Goal: Download file/media

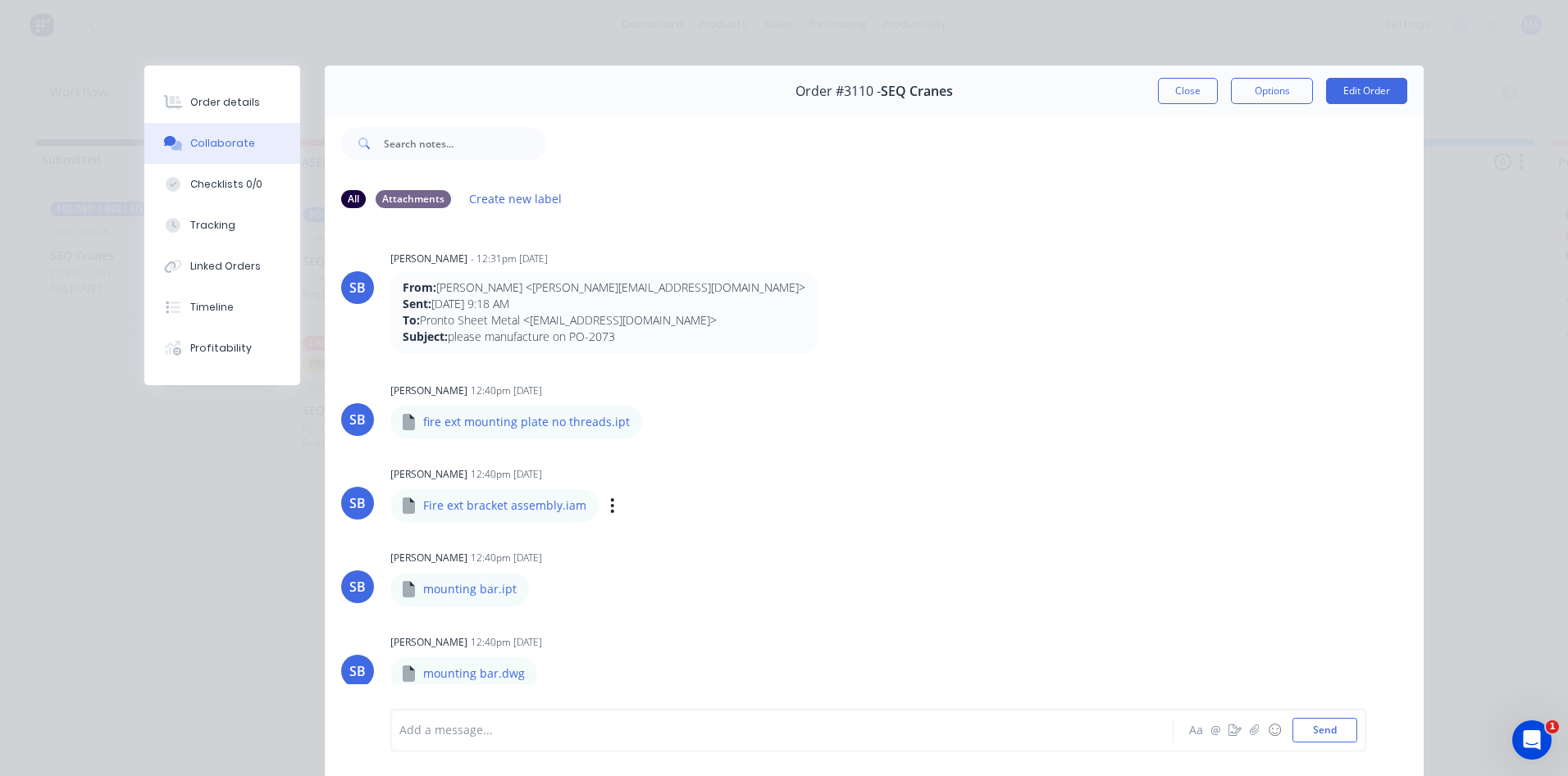
click at [689, 489] on div "Fire ext bracket assembly.iam" at bounding box center [585, 494] width 391 height 15
click at [654, 420] on icon "button" at bounding box center [656, 422] width 5 height 19
click at [721, 463] on button "Download" at bounding box center [764, 465] width 185 height 37
drag, startPoint x: 600, startPoint y: 426, endPoint x: 414, endPoint y: 428, distance: 186.0
click at [414, 428] on div "fire ext mounting plate no threads.ipt" at bounding box center [516, 422] width 252 height 33
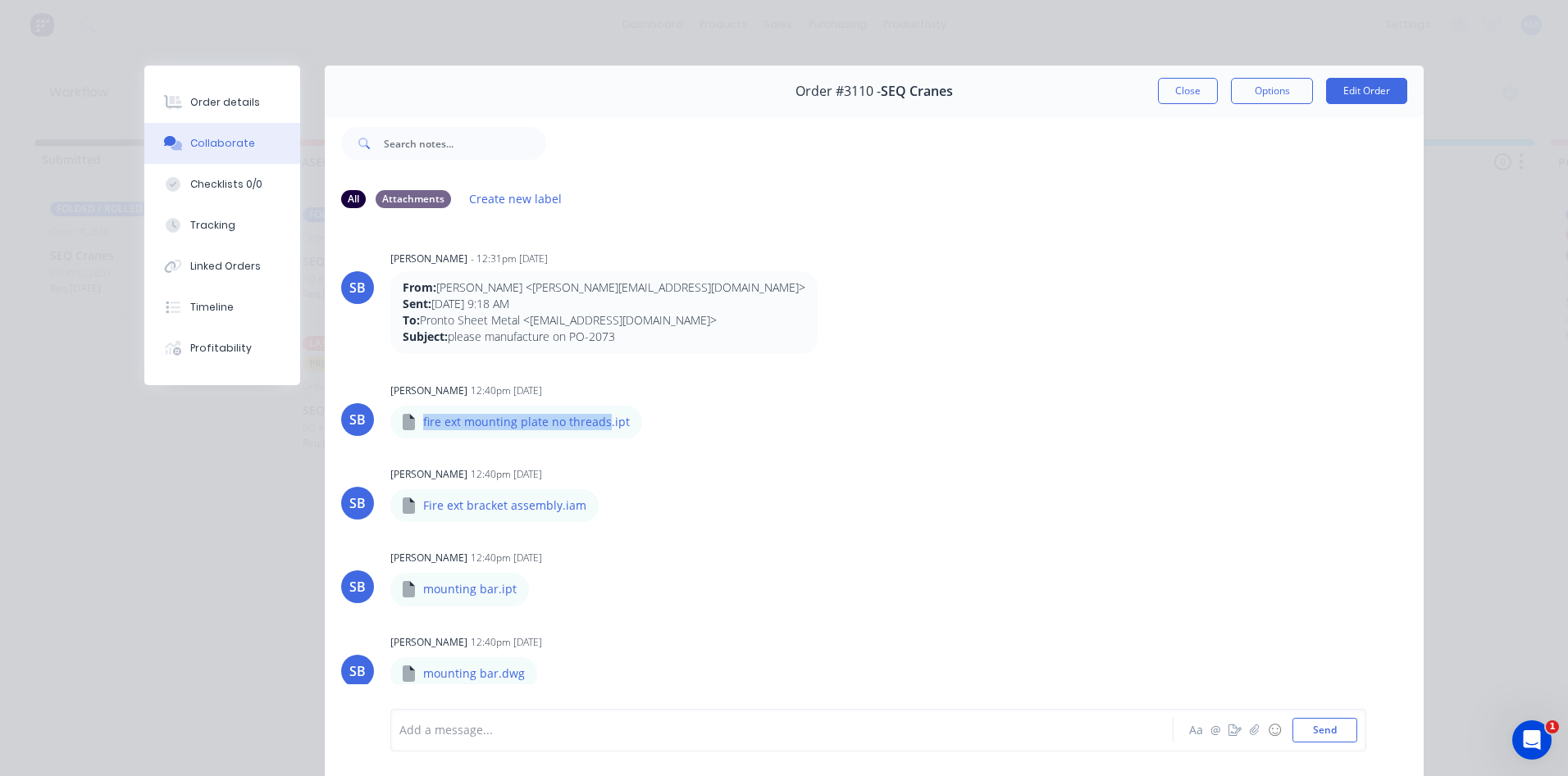
copy p "fire ext mounting plate no threads"
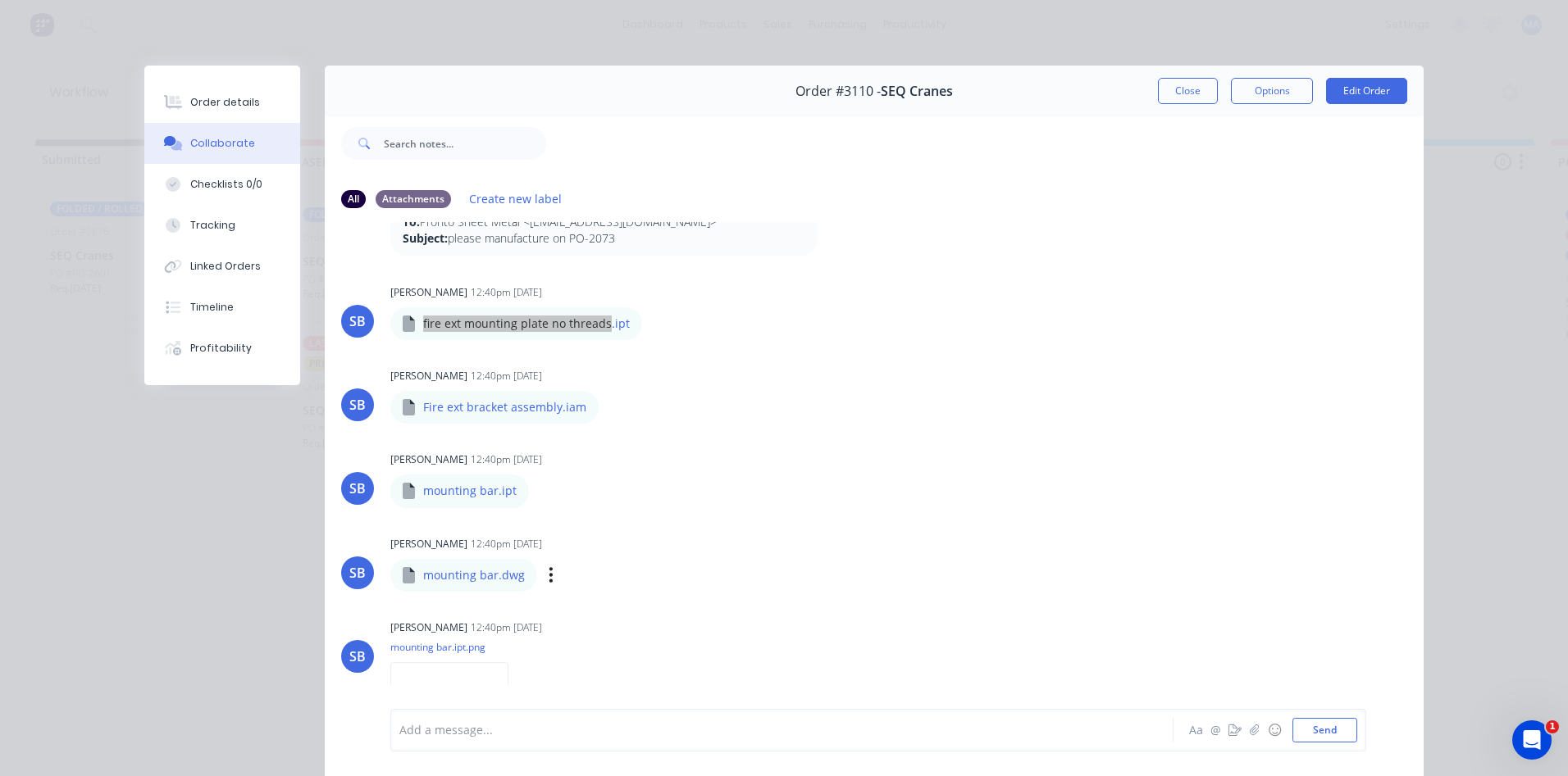
scroll to position [246, 0]
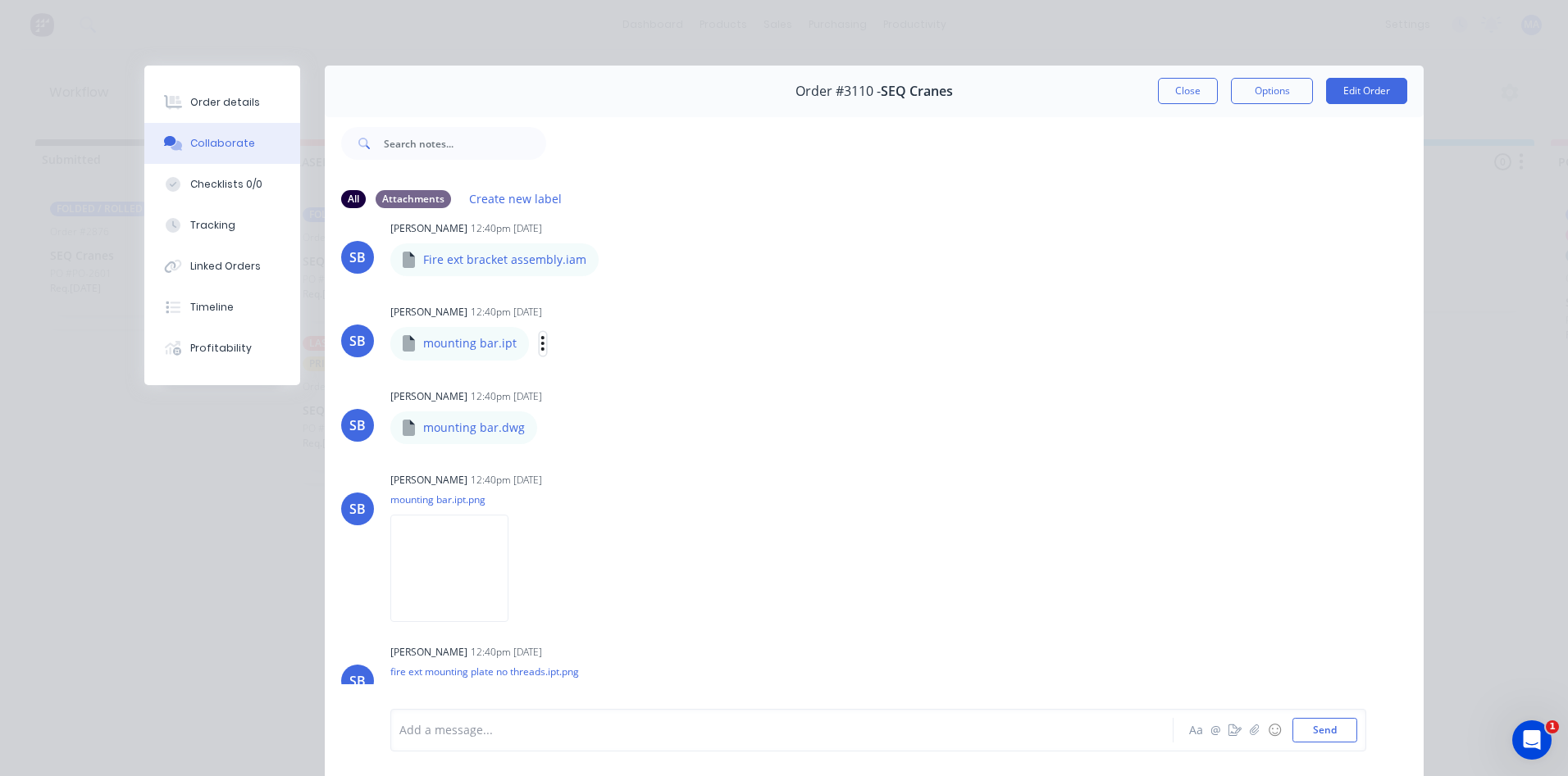
click at [541, 344] on icon "button" at bounding box center [543, 344] width 5 height 19
click at [609, 404] on button "Download" at bounding box center [651, 387] width 185 height 37
drag, startPoint x: 490, startPoint y: 430, endPoint x: 414, endPoint y: 439, distance: 76.5
click at [414, 439] on div "mounting bar.dwg" at bounding box center [464, 428] width 147 height 33
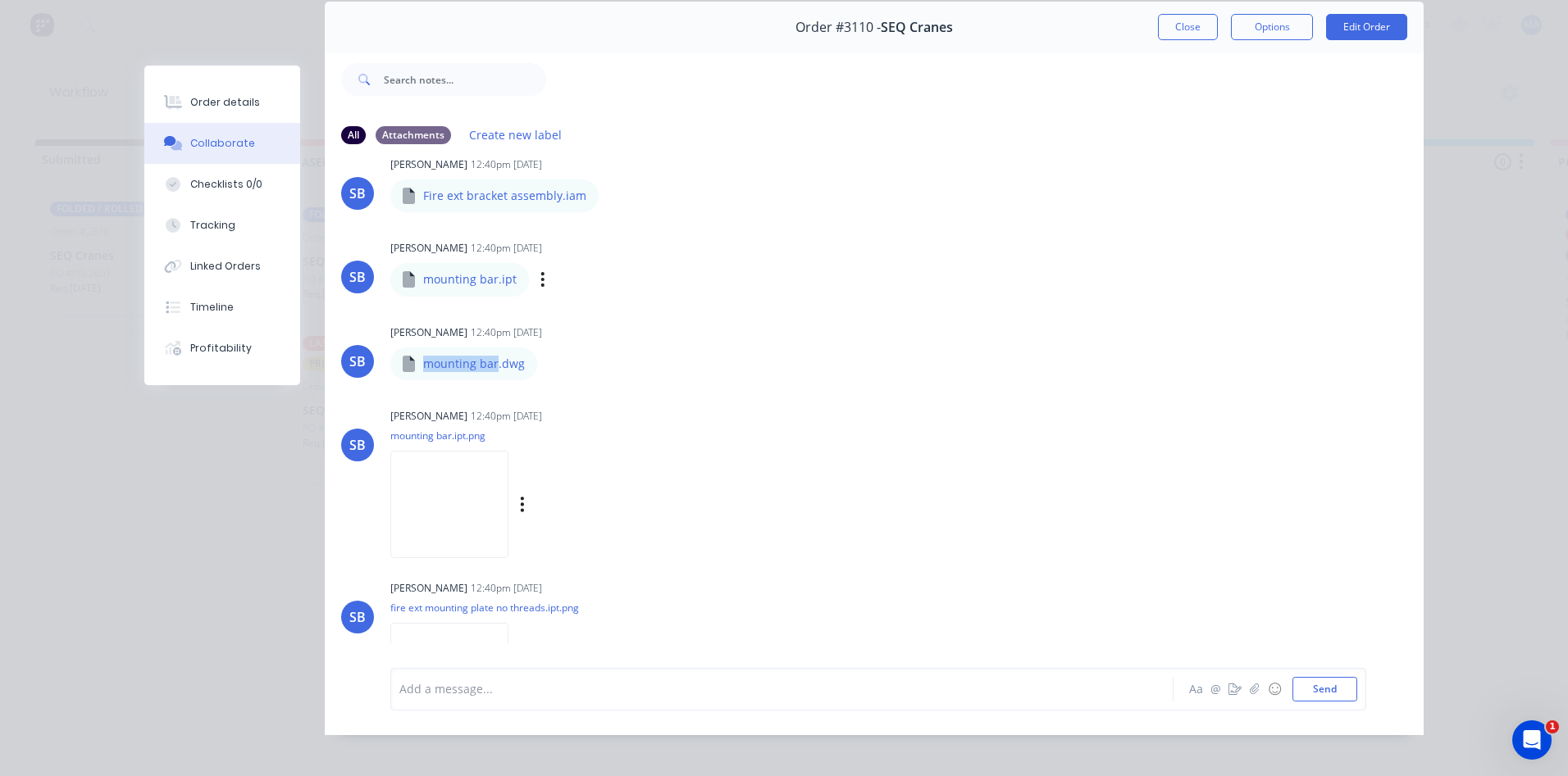
scroll to position [87, 0]
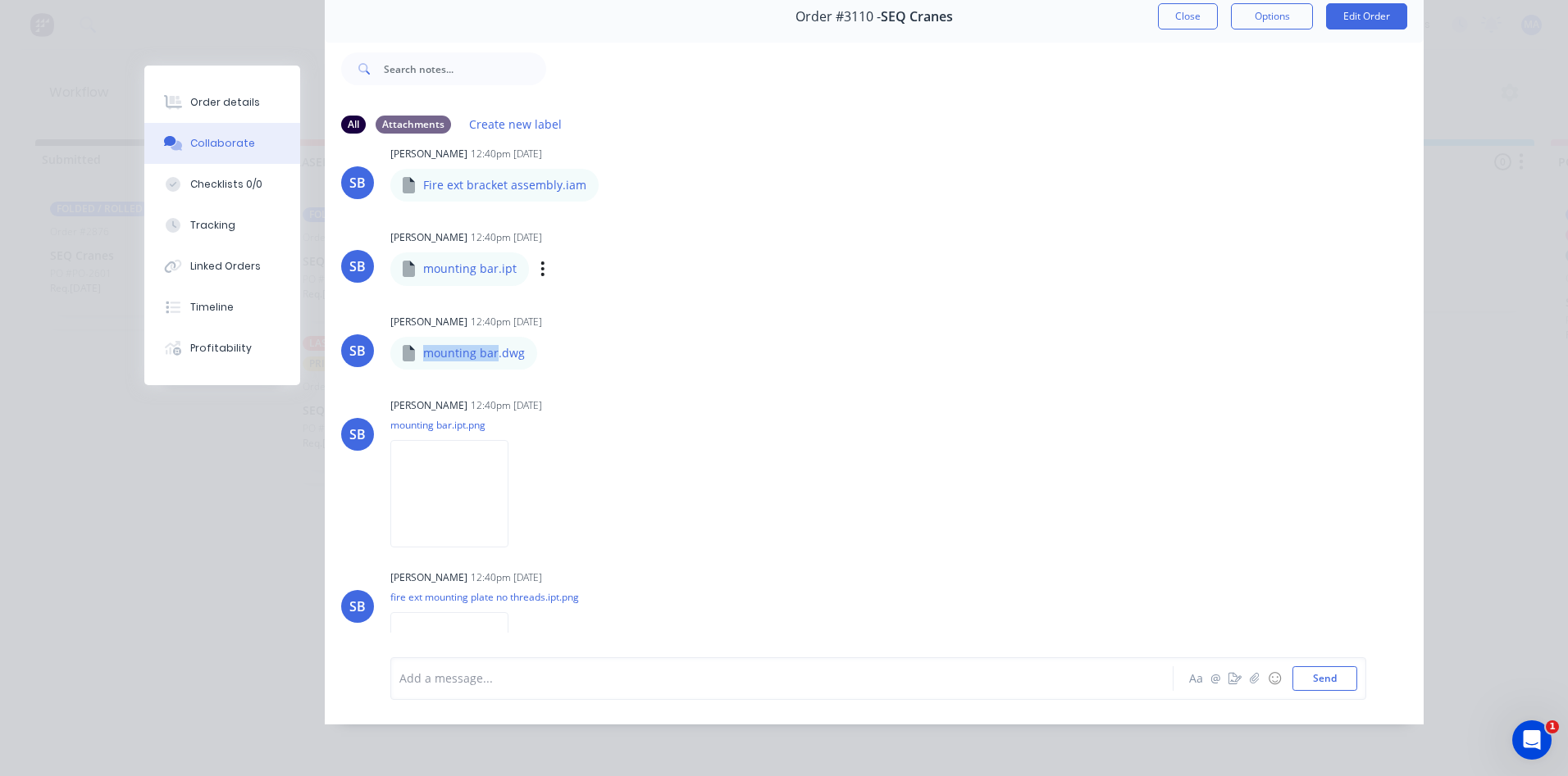
copy p "mounting bar"
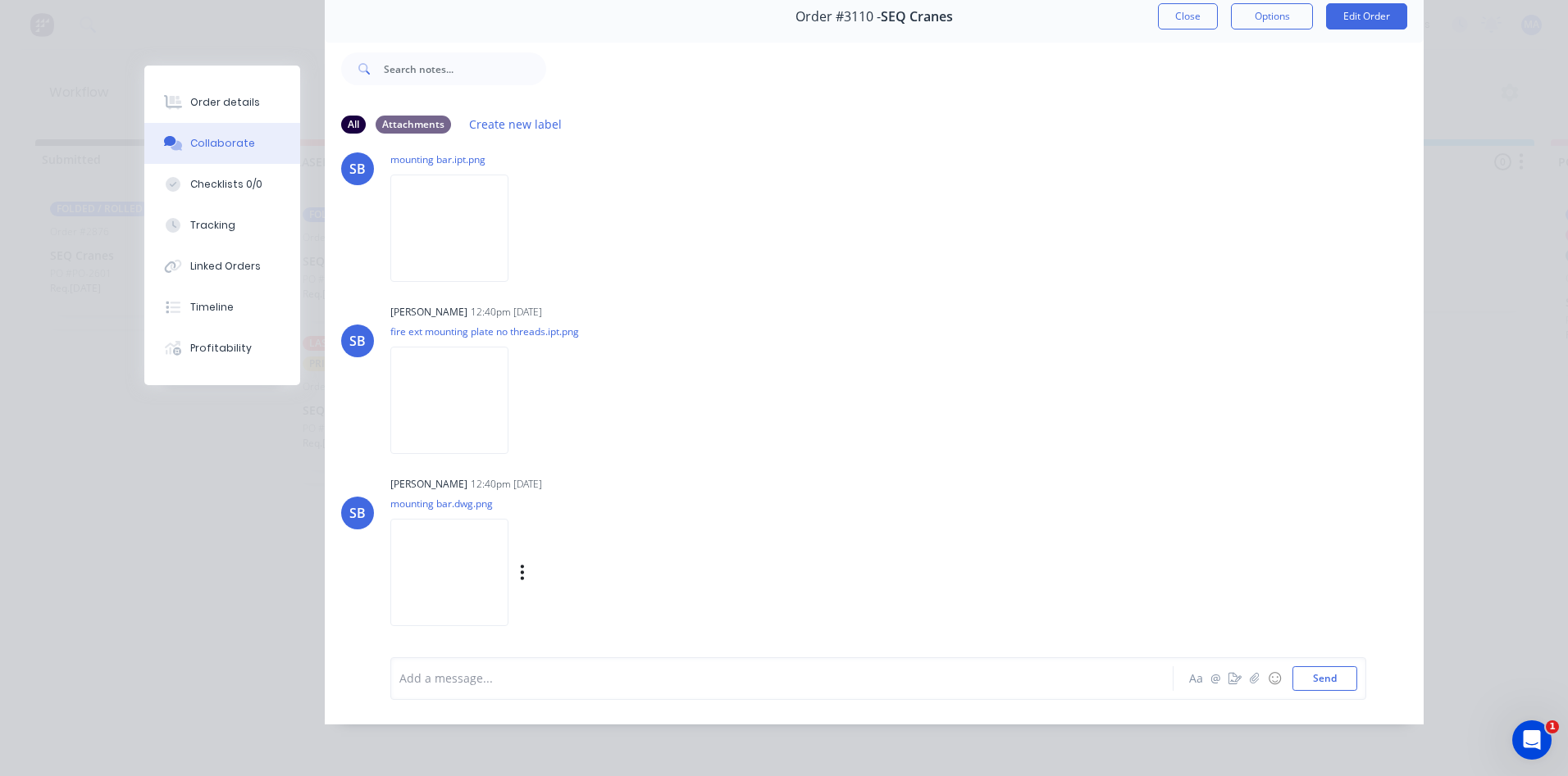
scroll to position [492, 0]
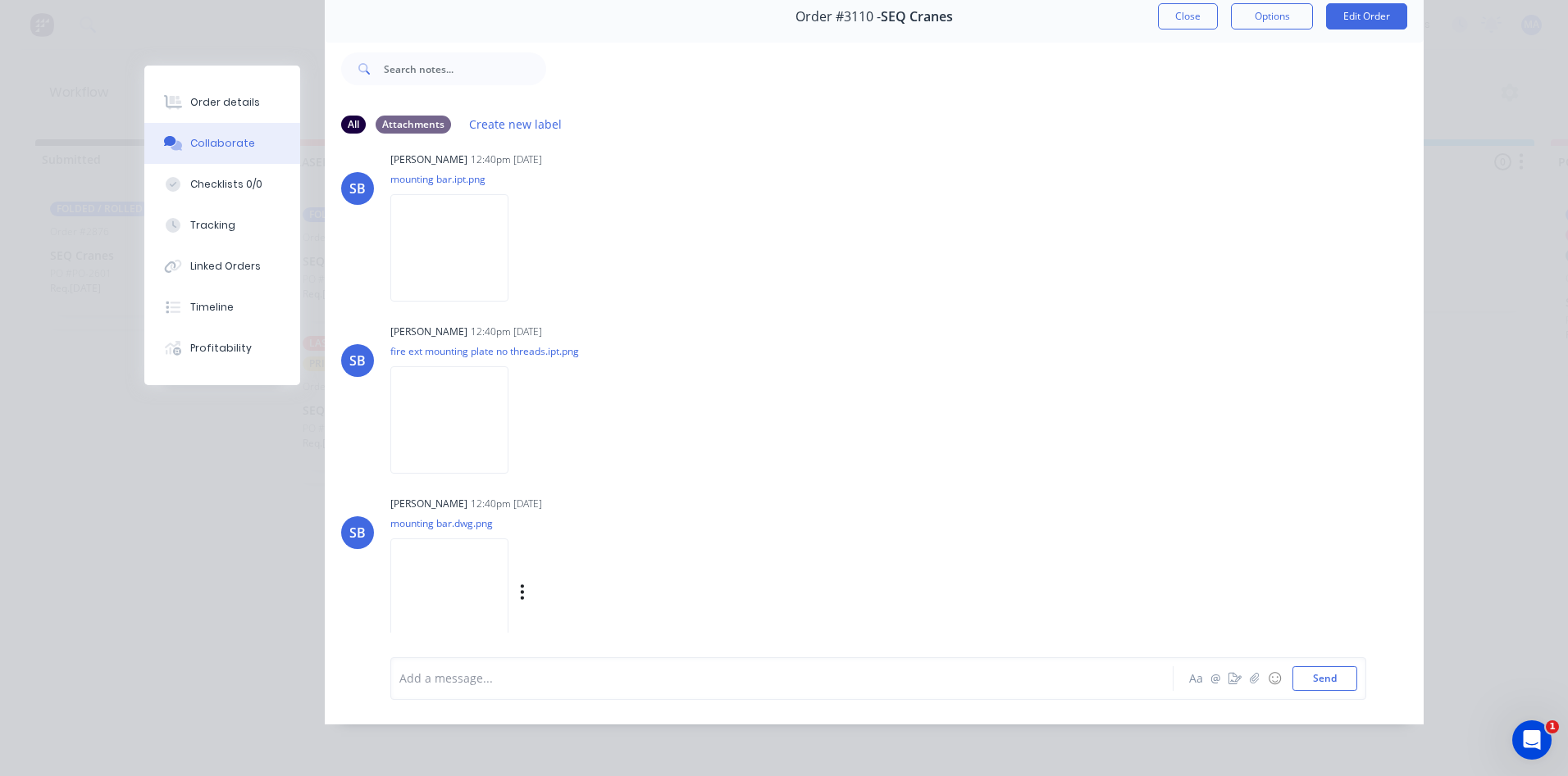
click at [509, 606] on img at bounding box center [449, 592] width 118 height 107
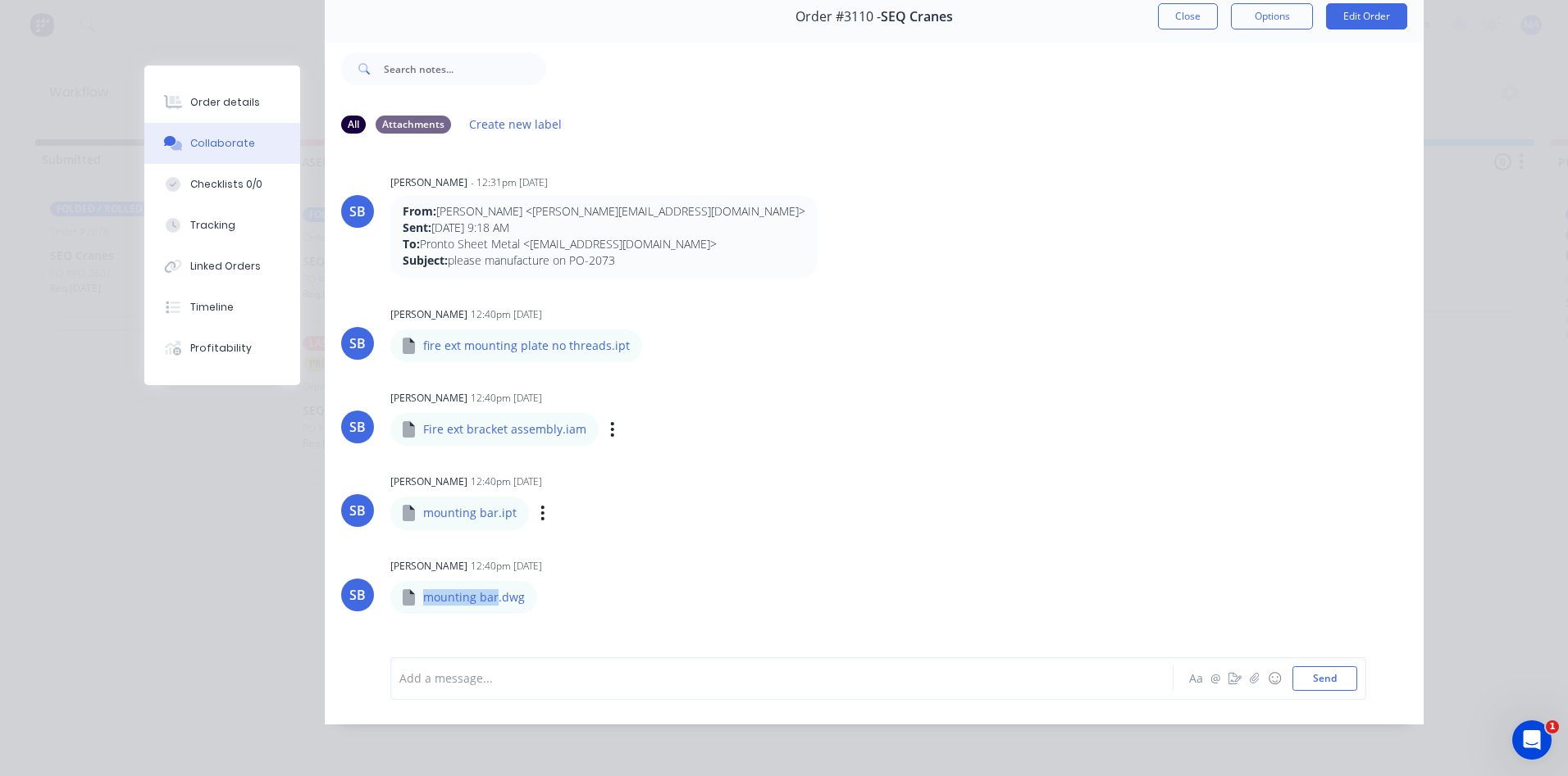
scroll to position [0, 0]
click at [605, 420] on div "Labels Download Delete" at bounding box center [698, 432] width 185 height 24
click at [610, 423] on icon "button" at bounding box center [612, 432] width 5 height 19
click at [659, 462] on button "Download" at bounding box center [720, 475] width 185 height 37
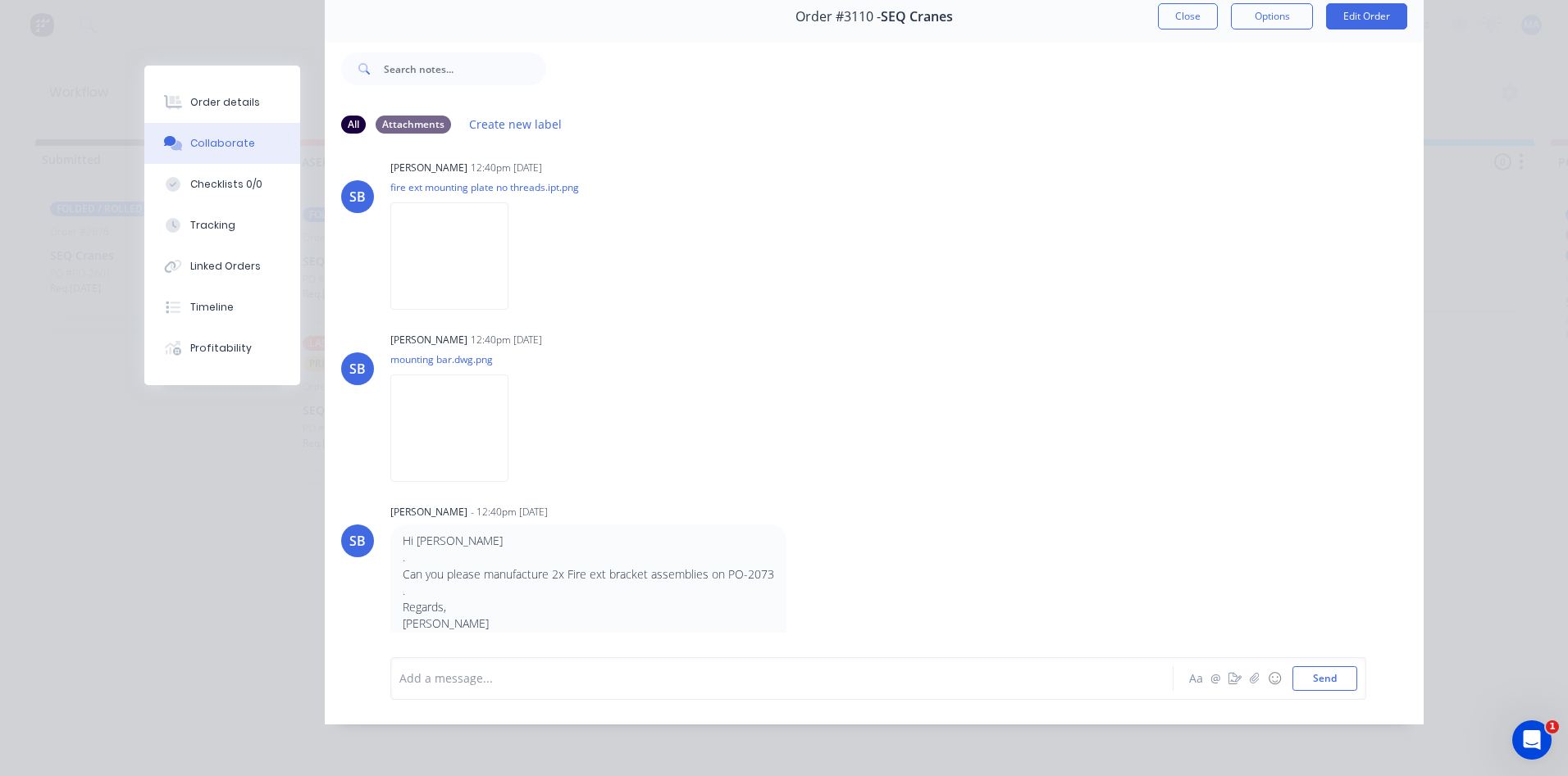
scroll to position [718, 0]
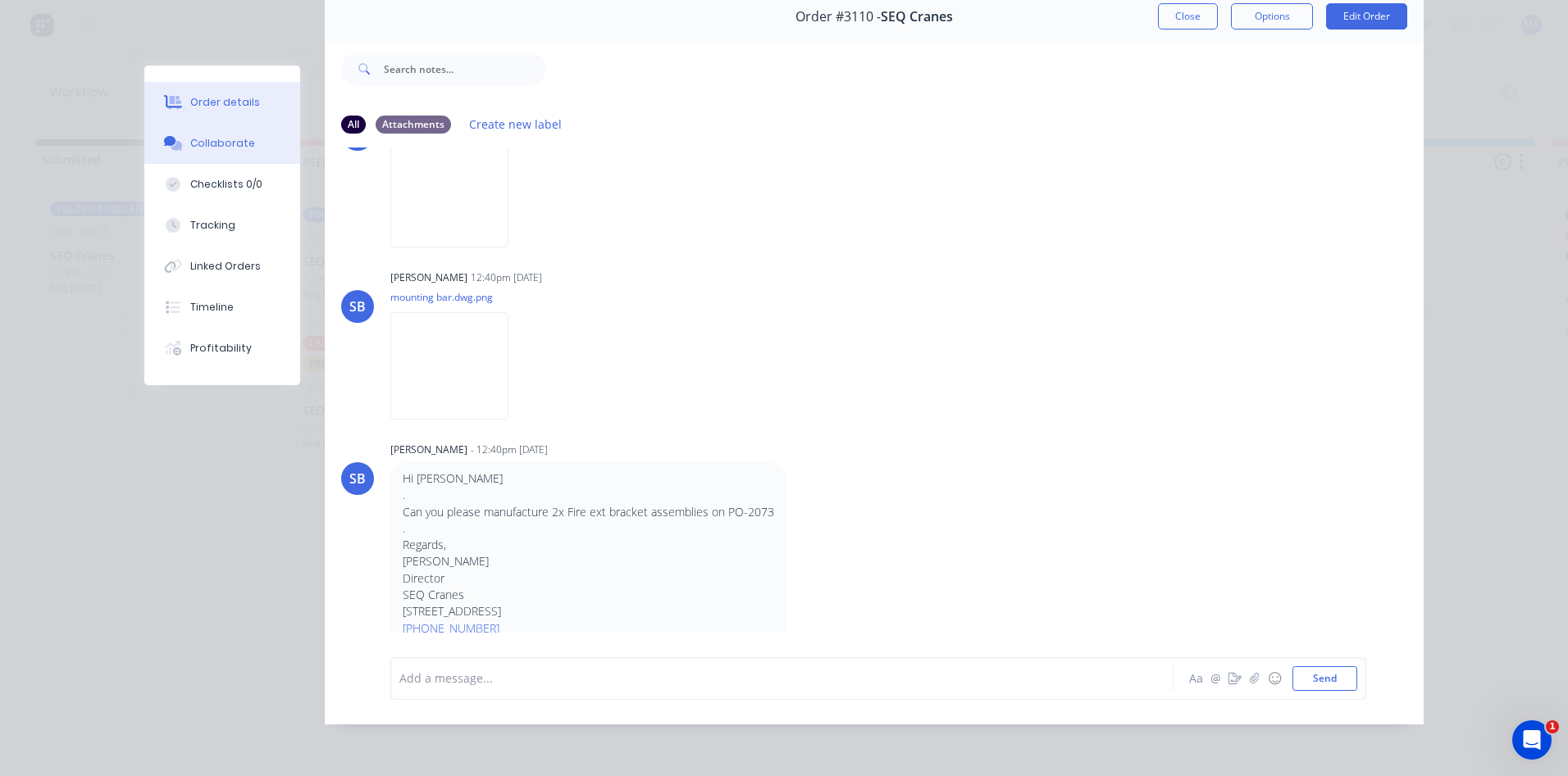
click at [236, 114] on button "Order details" at bounding box center [222, 102] width 155 height 41
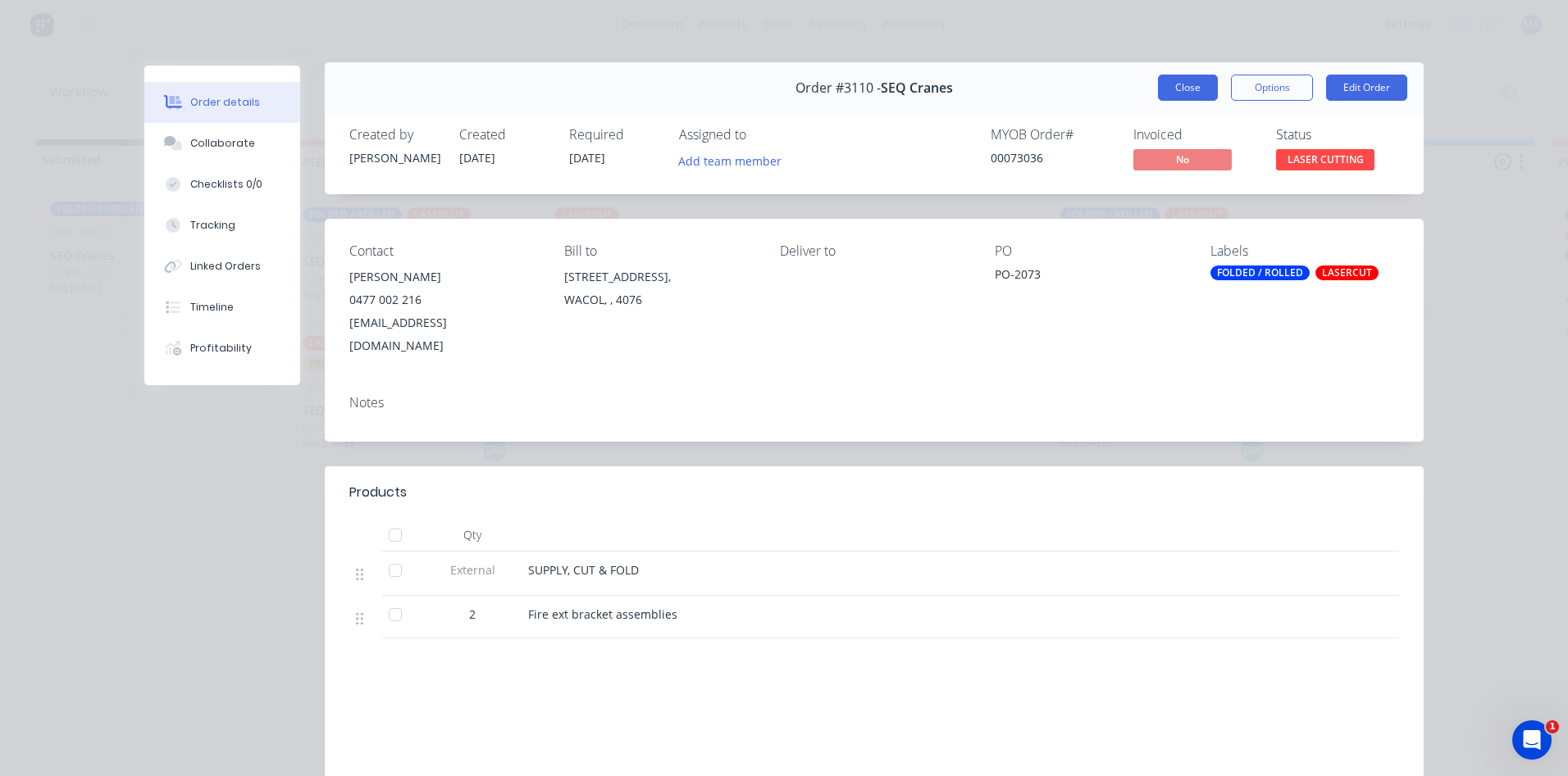
scroll to position [0, 0]
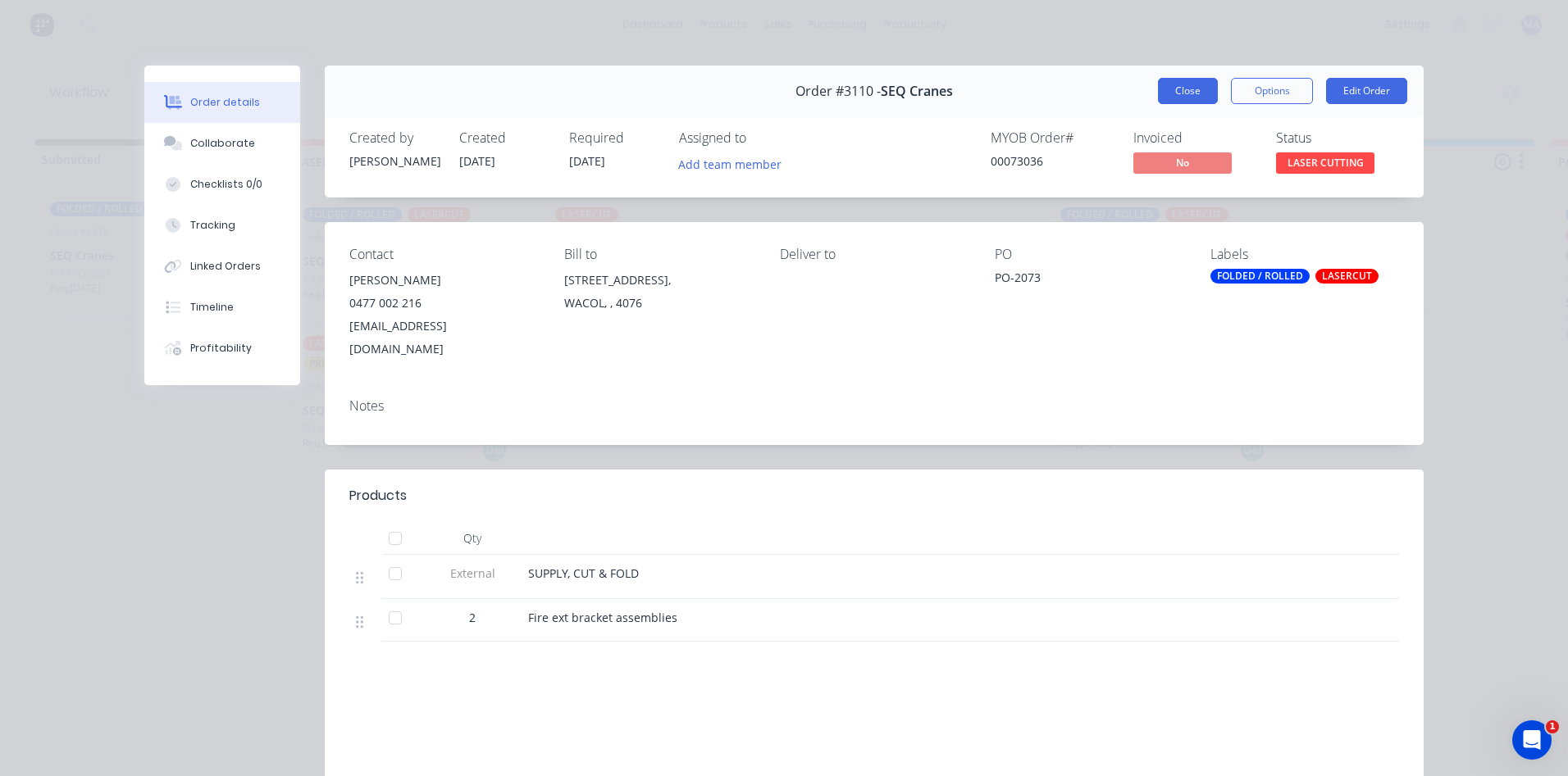
click at [1180, 91] on button "Close" at bounding box center [1187, 91] width 60 height 26
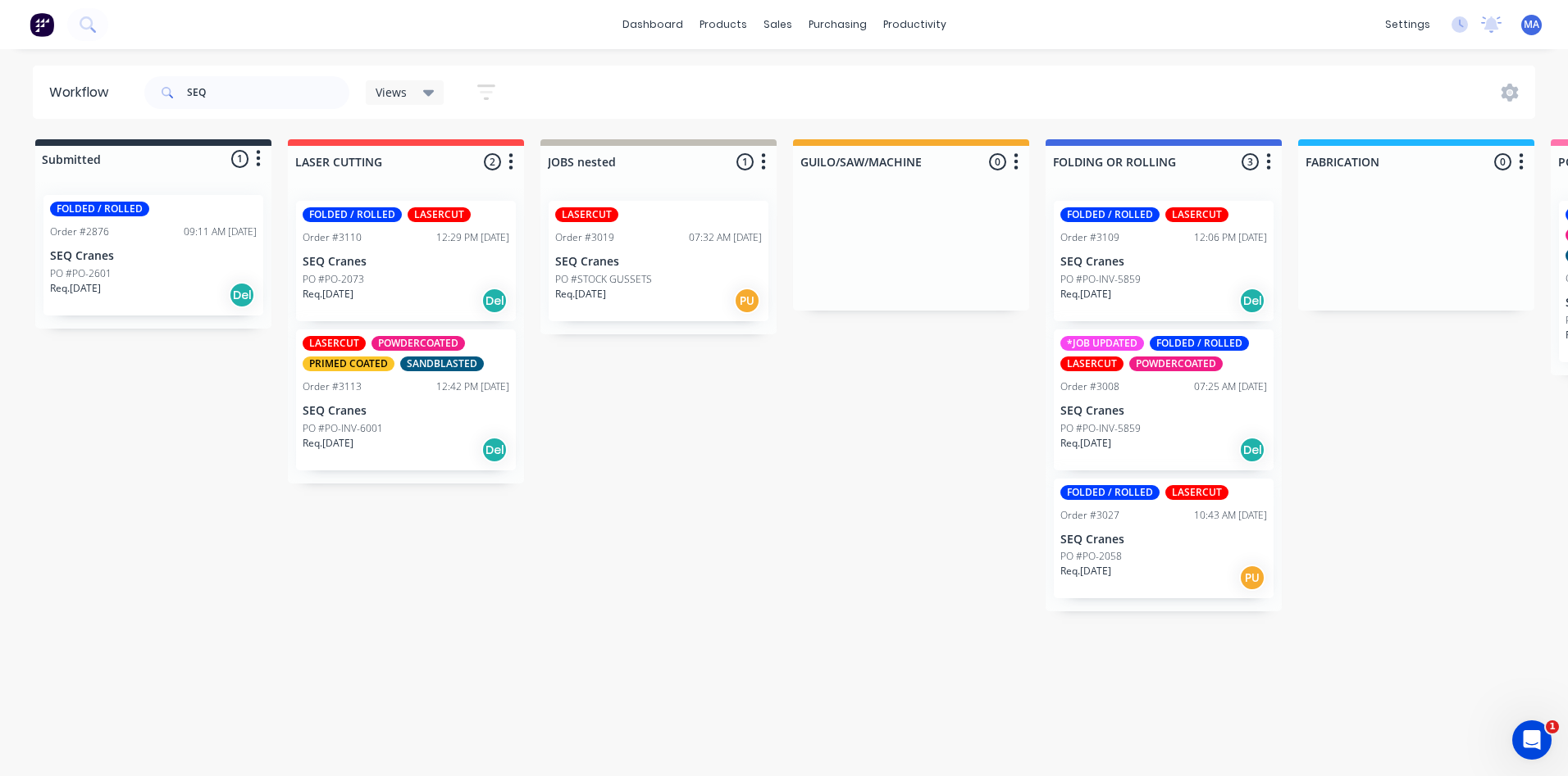
click at [364, 418] on div "LASERCUT POWDERCOATED PRIMED COATED SANDBLASTED Order #3113 12:42 PM [DATE] SEQ…" at bounding box center [406, 400] width 219 height 141
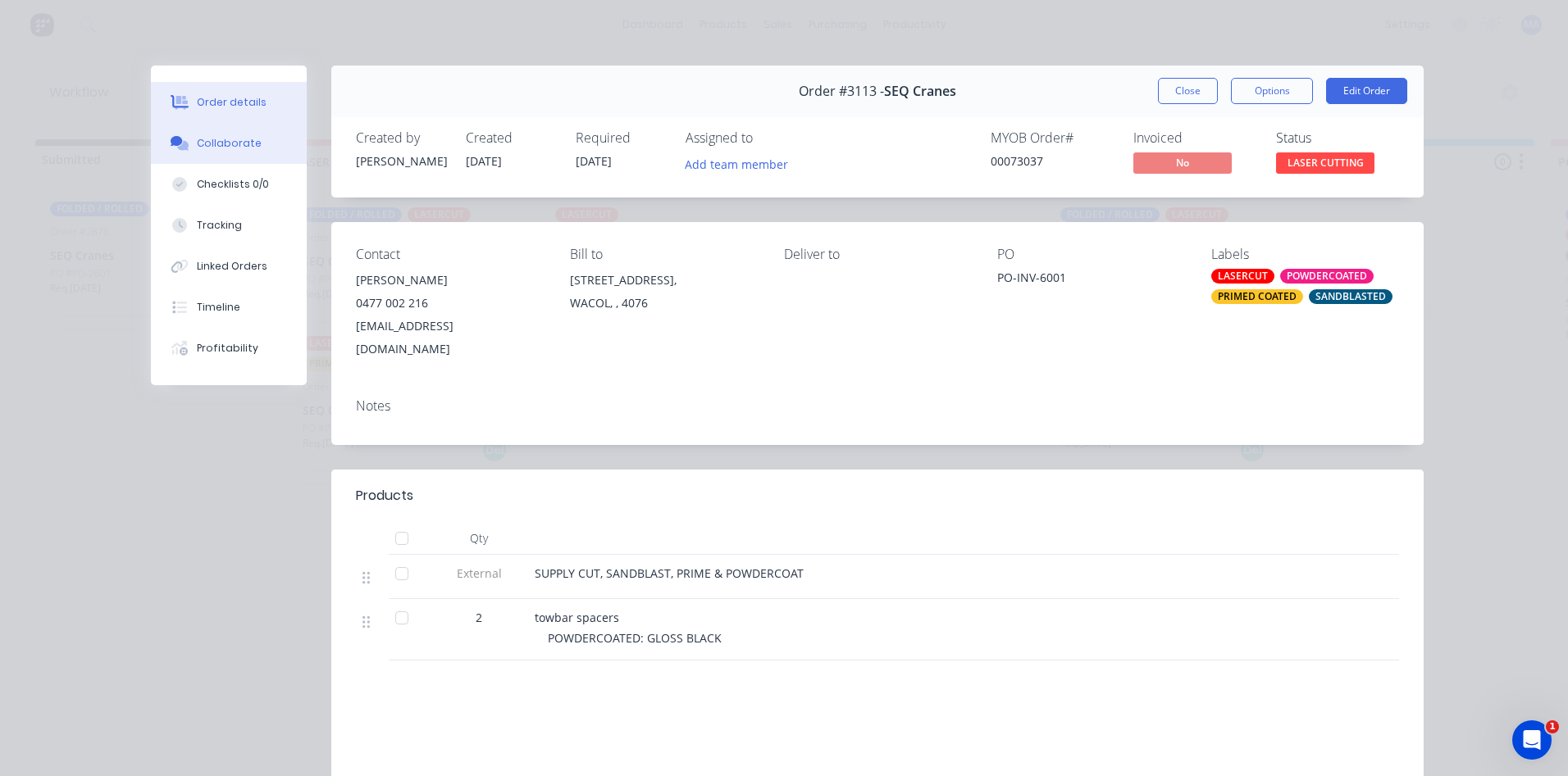
click at [158, 126] on button "Collaborate" at bounding box center [229, 142] width 155 height 41
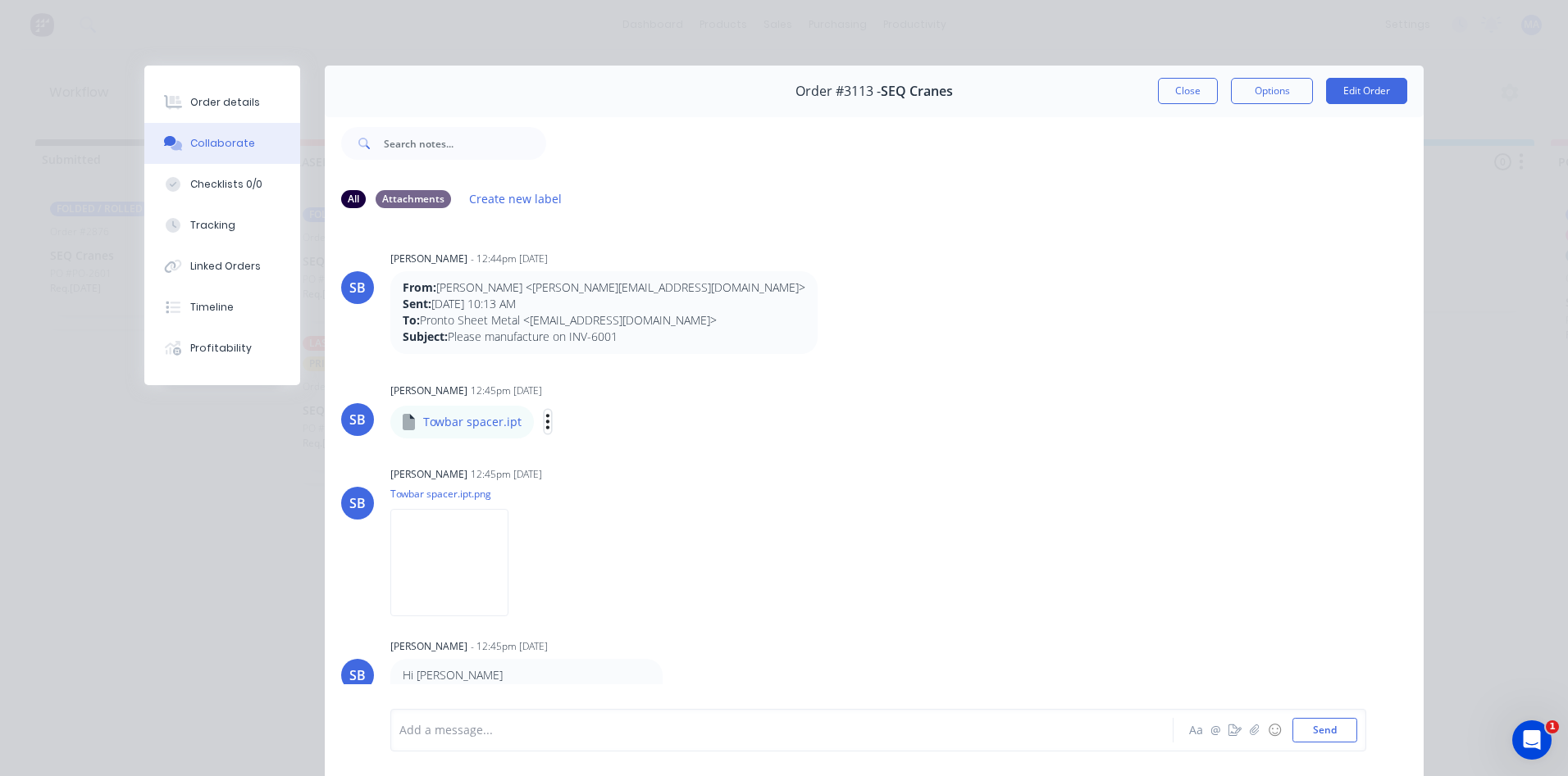
click at [545, 422] on button "button" at bounding box center [548, 422] width 7 height 24
click at [591, 466] on button "Download" at bounding box center [655, 465] width 185 height 37
click at [1011, 41] on div "Order details Collaborate Checklists 0/0 Tracking Linked Orders Timeline Profit…" at bounding box center [784, 388] width 1568 height 776
click at [1179, 86] on button "Close" at bounding box center [1187, 91] width 60 height 26
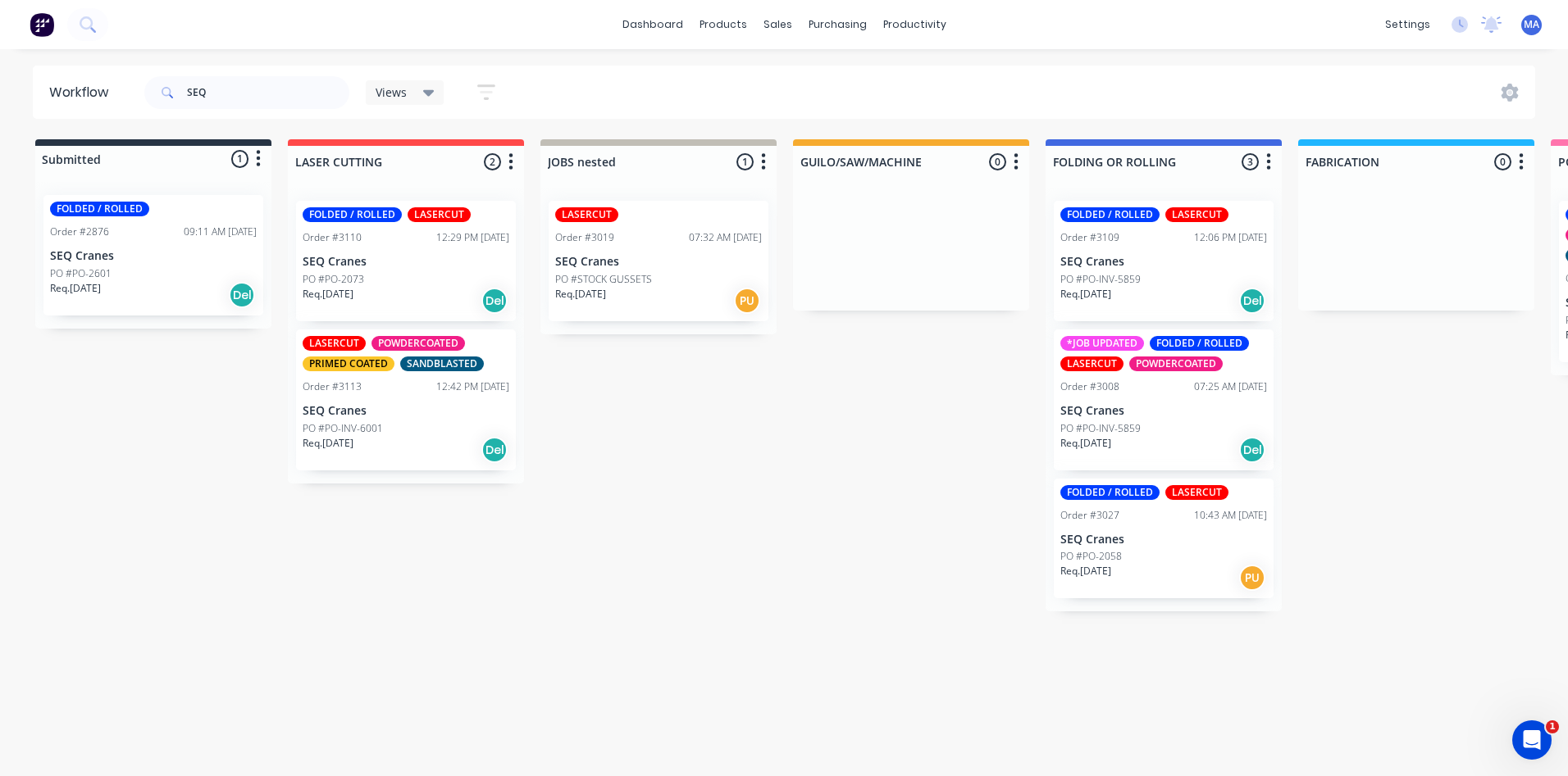
click at [378, 287] on div "Req. [DATE] Del" at bounding box center [405, 300] width 206 height 28
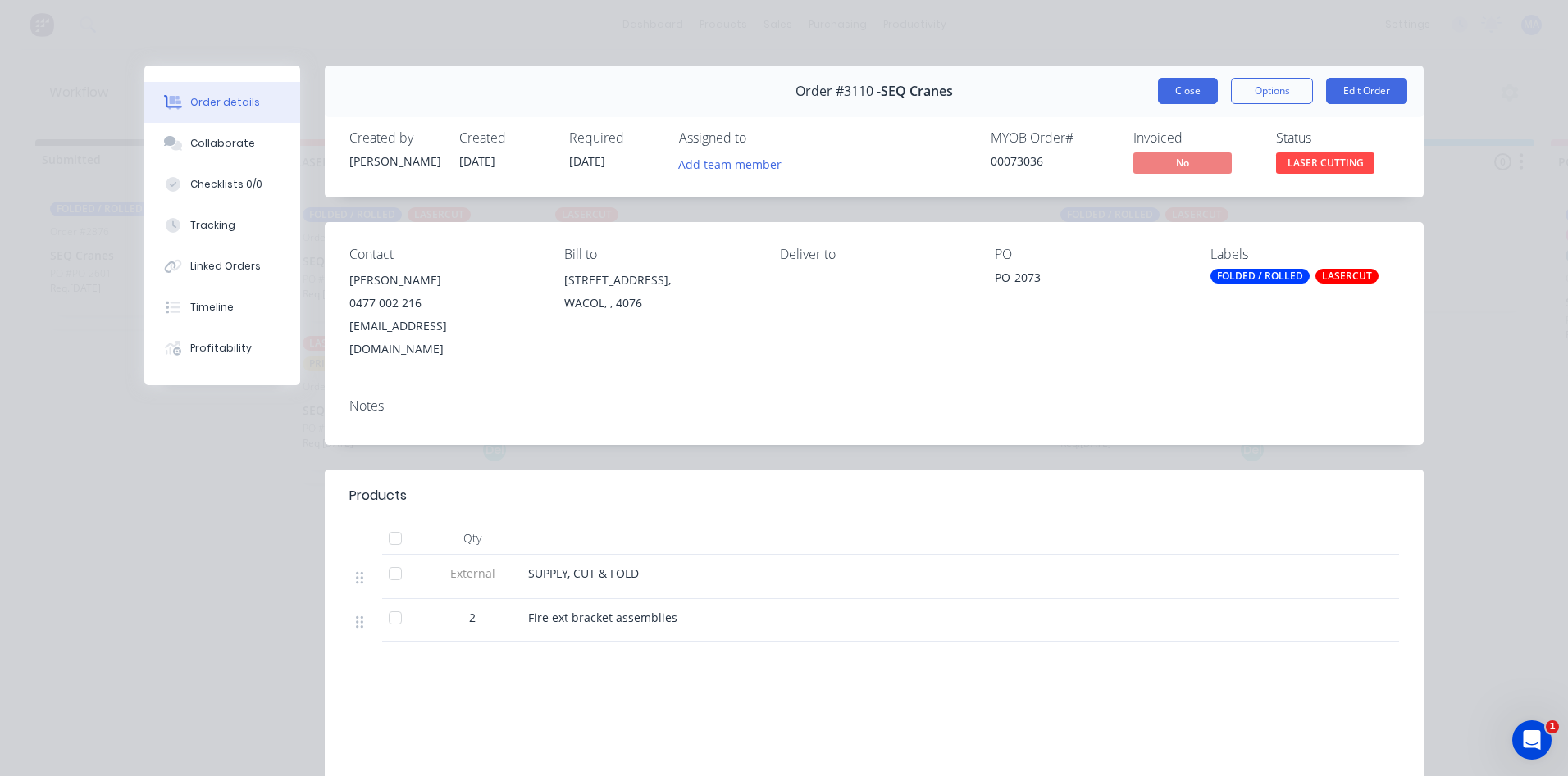
click at [1171, 95] on button "Close" at bounding box center [1187, 91] width 60 height 26
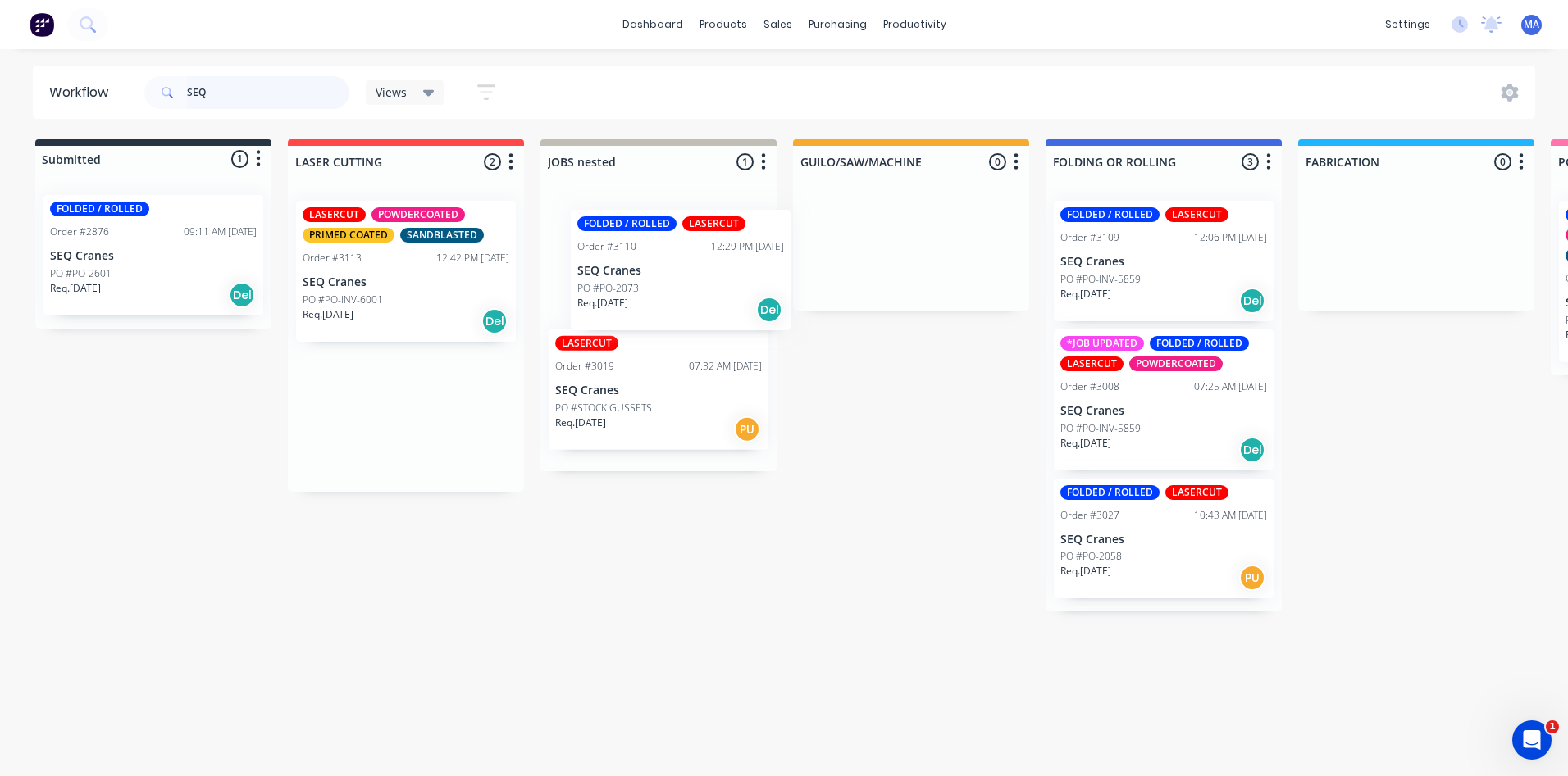
drag, startPoint x: 433, startPoint y: 272, endPoint x: 679, endPoint y: 281, distance: 246.2
click at [407, 312] on div "Req. [DATE] Del" at bounding box center [405, 321] width 206 height 28
